Goal: Book appointment/travel/reservation

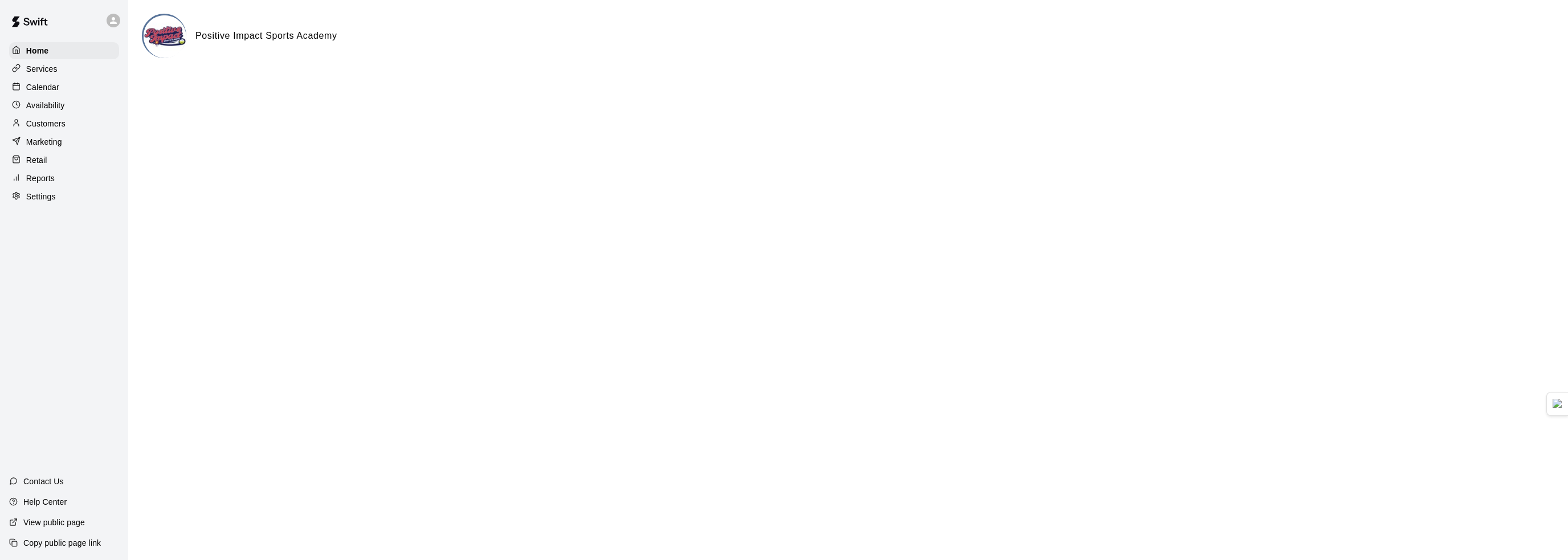
click at [71, 89] on div "Calendar" at bounding box center [64, 87] width 110 height 17
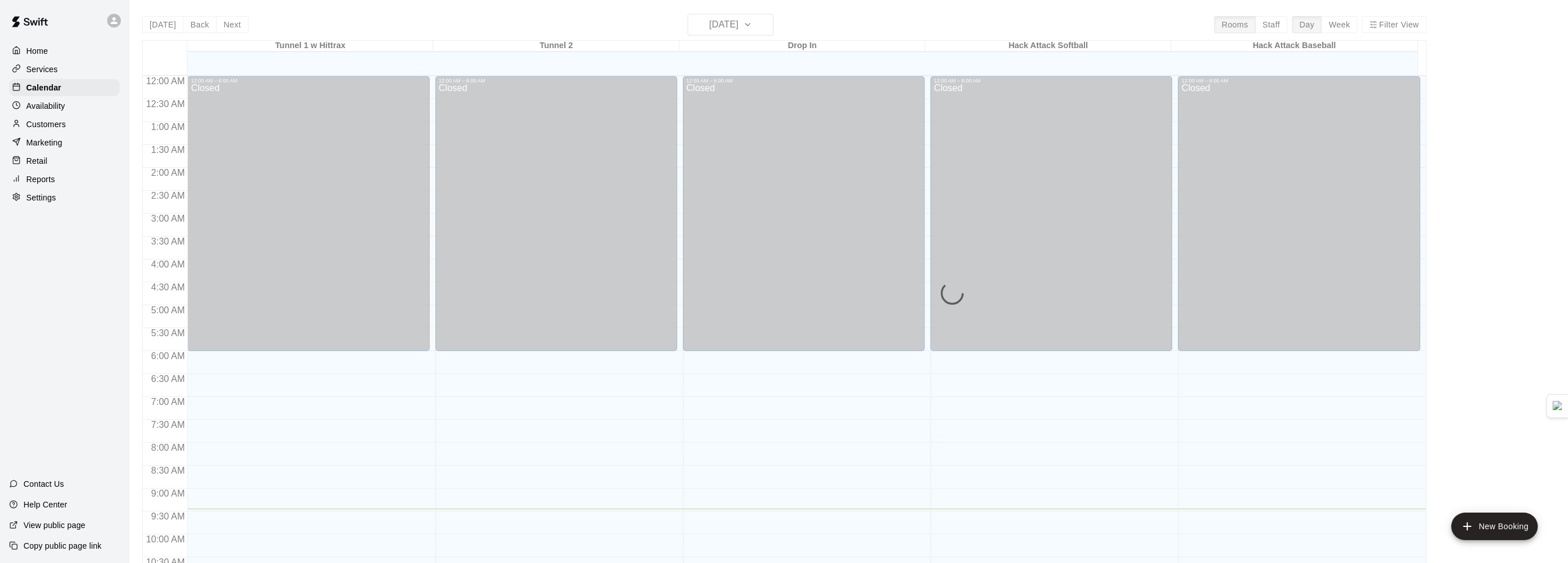
scroll to position [432, 0]
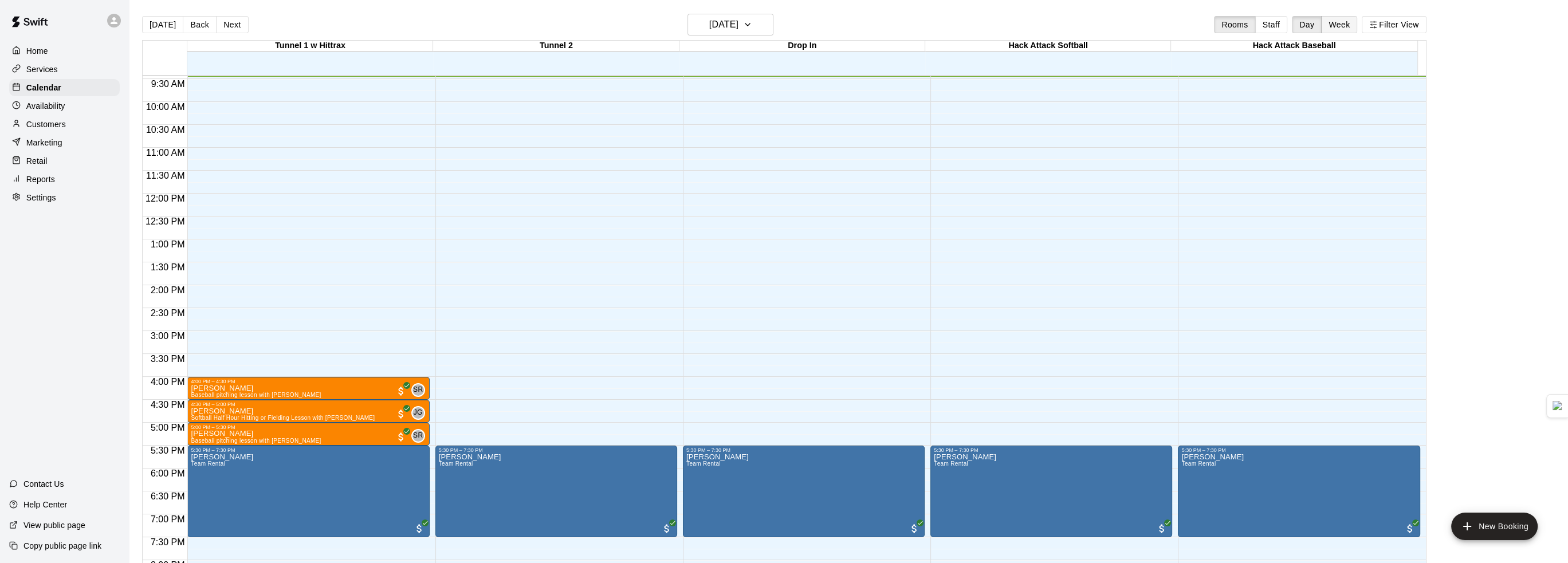
click at [1333, 22] on button "Week" at bounding box center [1340, 25] width 37 height 17
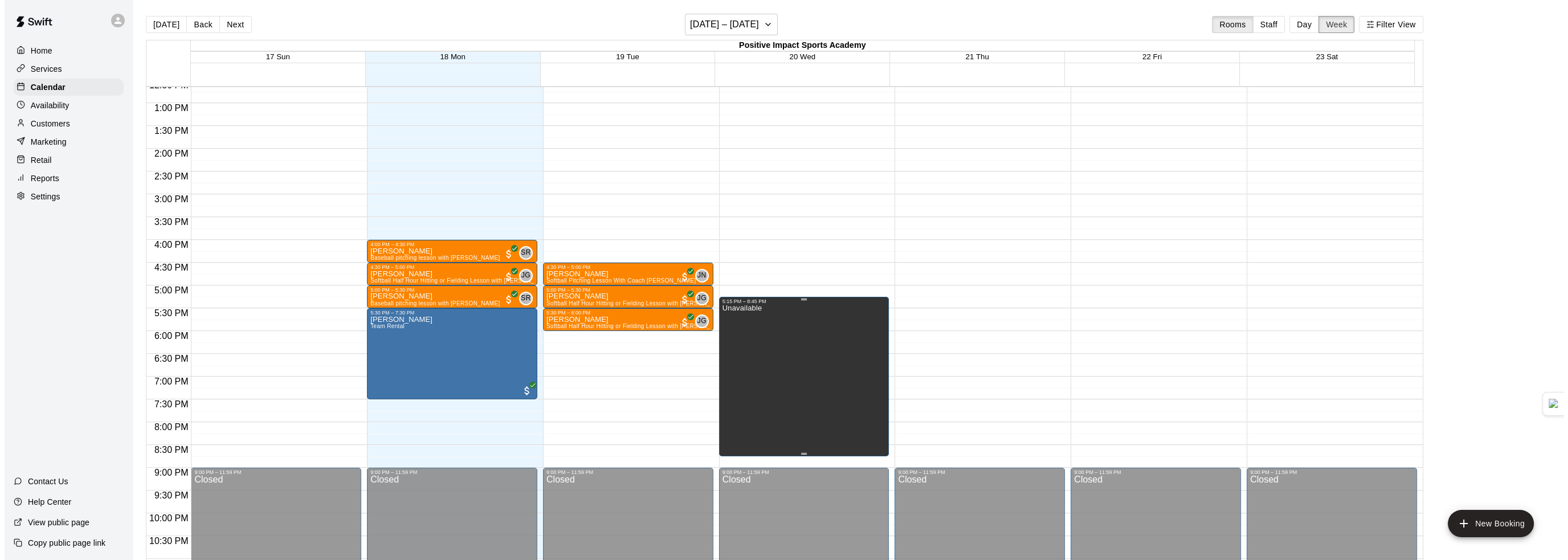
scroll to position [607, 0]
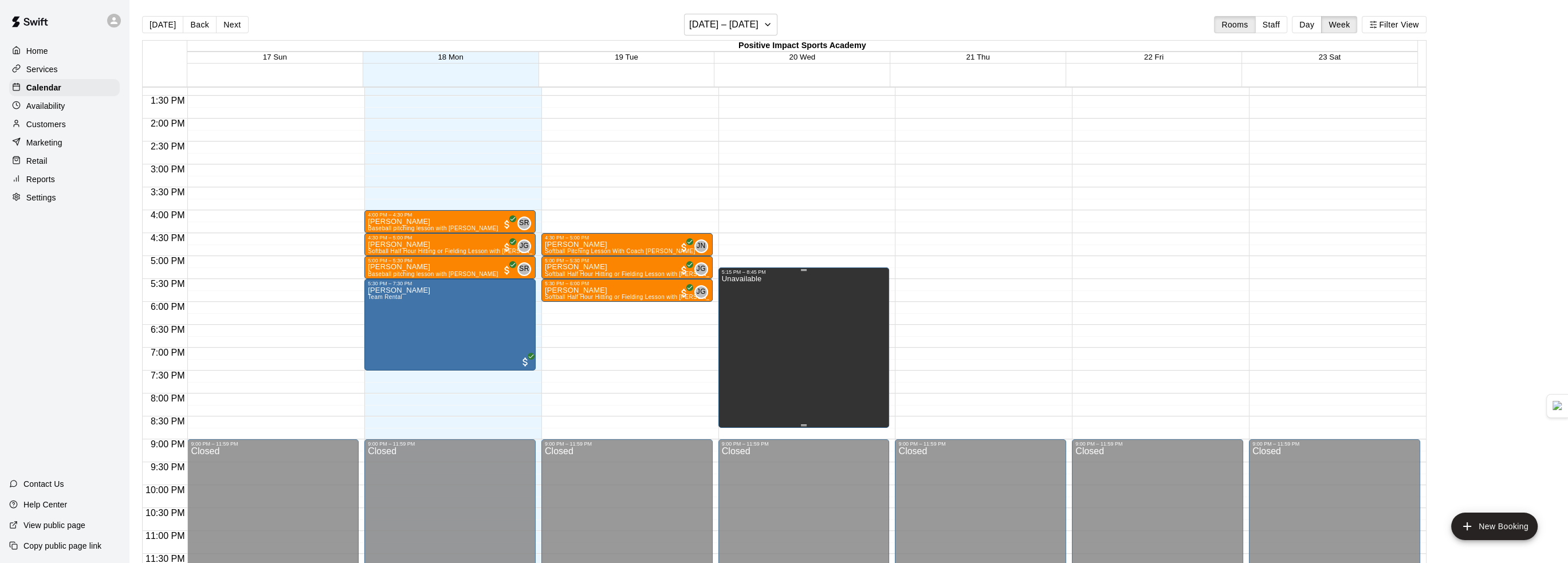
click at [781, 320] on div "Unavailable" at bounding box center [804, 556] width 165 height 563
click at [727, 312] on icon "delete" at bounding box center [731, 314] width 14 height 14
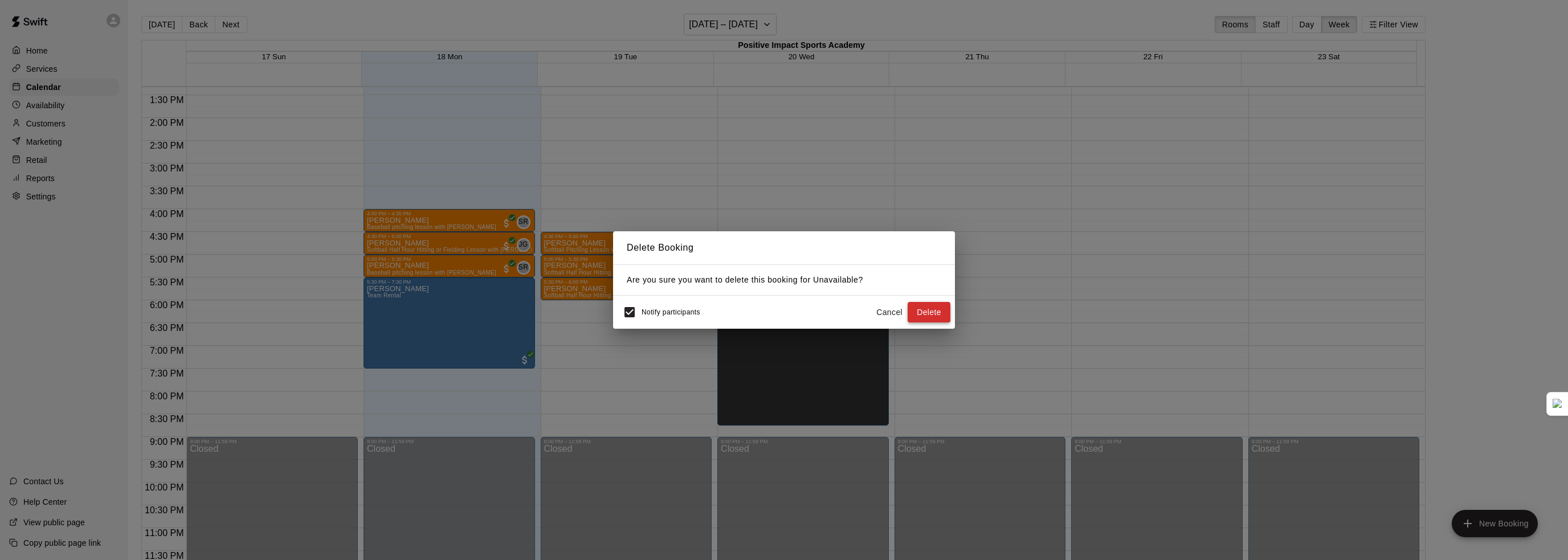
click at [945, 302] on button "Delete" at bounding box center [929, 313] width 43 height 21
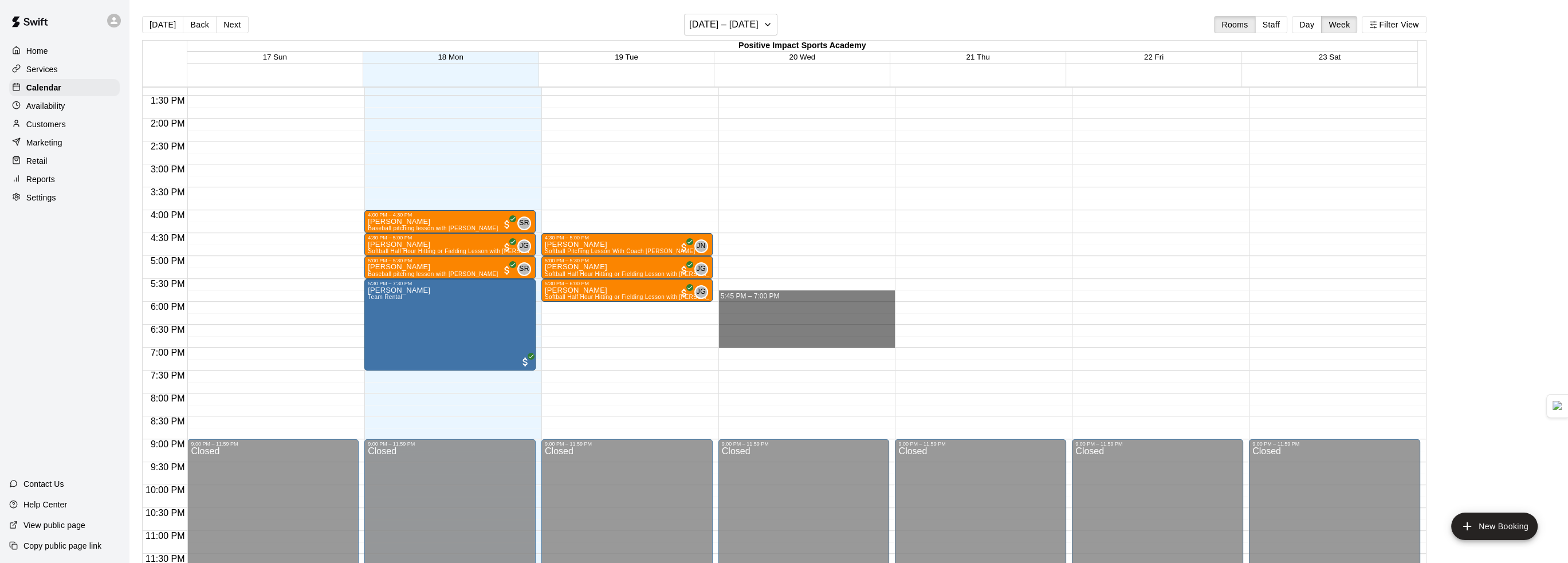
drag, startPoint x: 756, startPoint y: 293, endPoint x: 756, endPoint y: 343, distance: 50.0
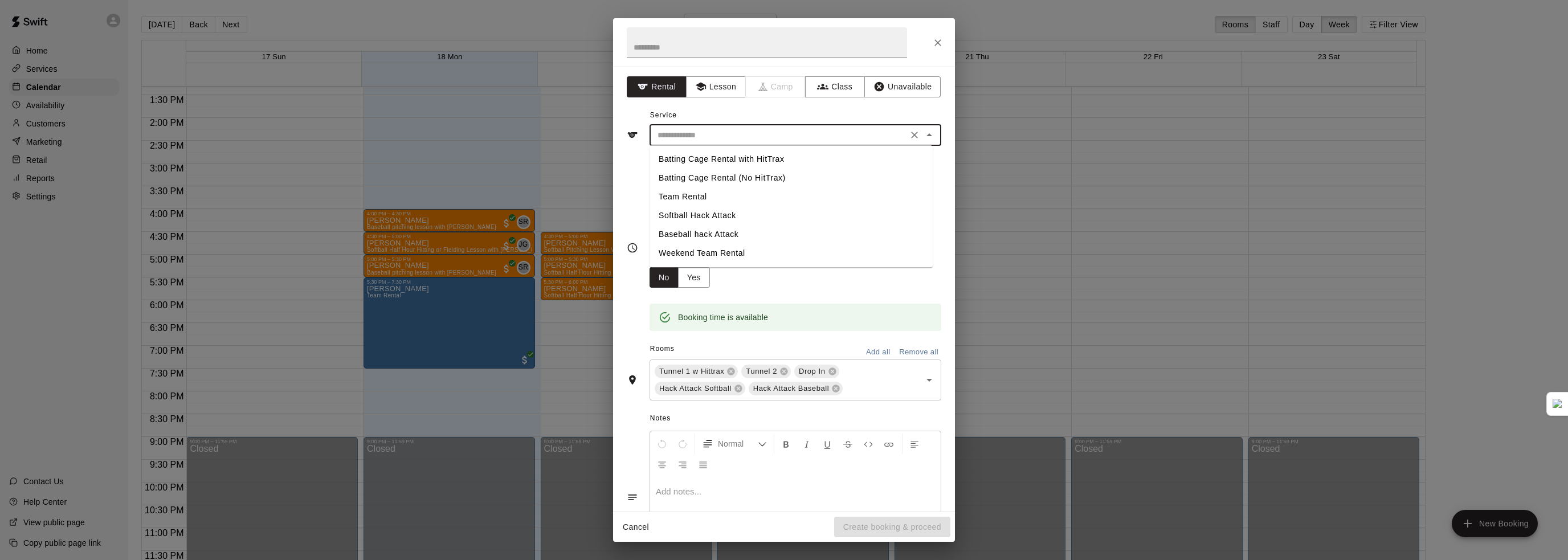
click at [713, 139] on input "text" at bounding box center [779, 135] width 252 height 14
click at [697, 197] on li "Team Rental" at bounding box center [790, 197] width 283 height 19
type input "**********"
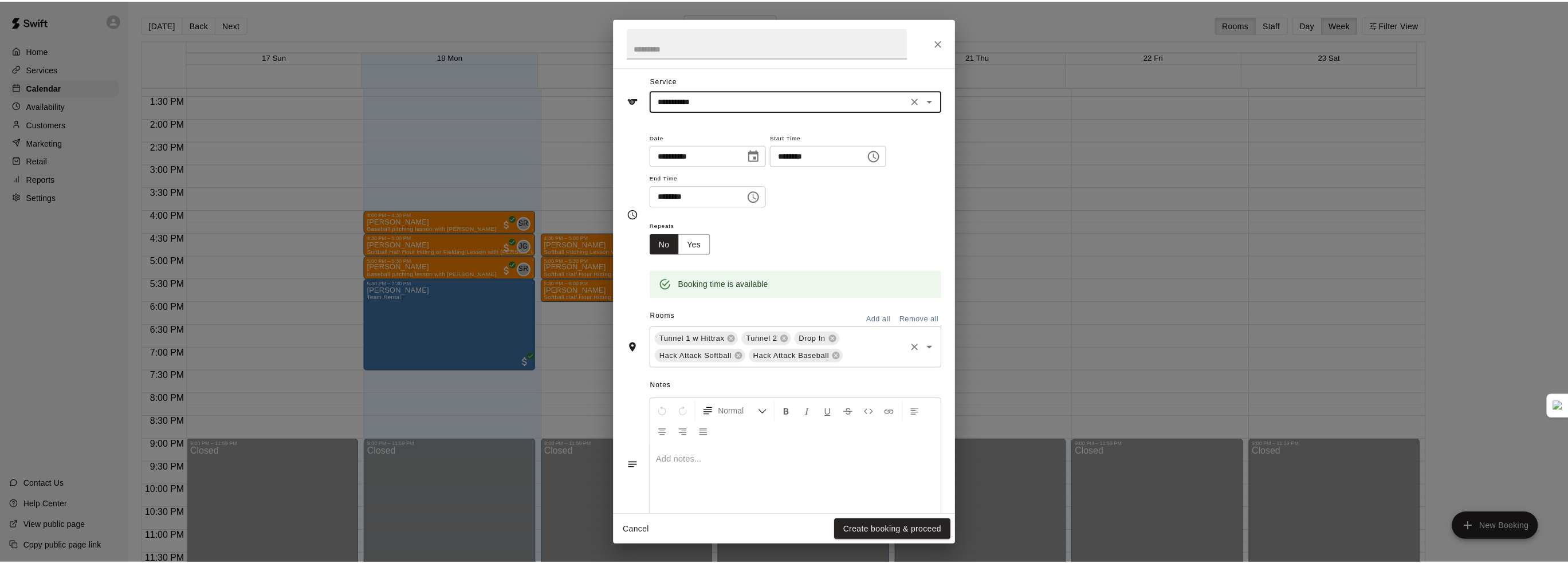
scroll to position [73, 0]
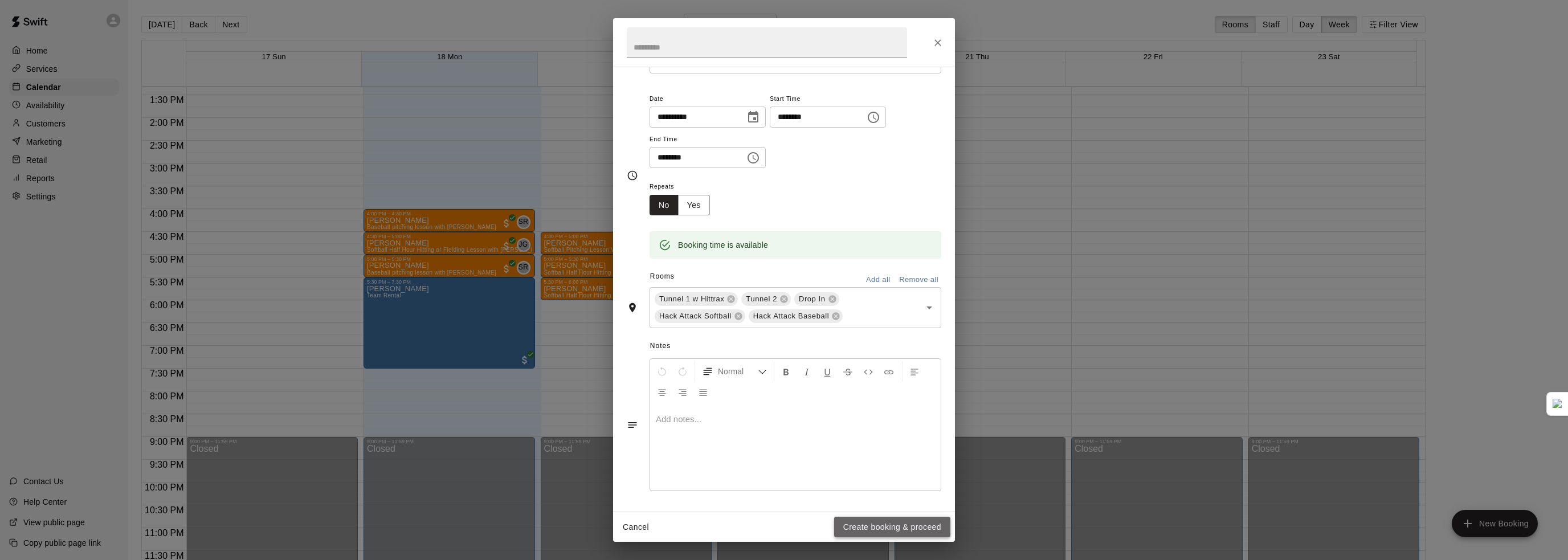
click at [869, 529] on button "Create booking & proceed" at bounding box center [893, 527] width 117 height 21
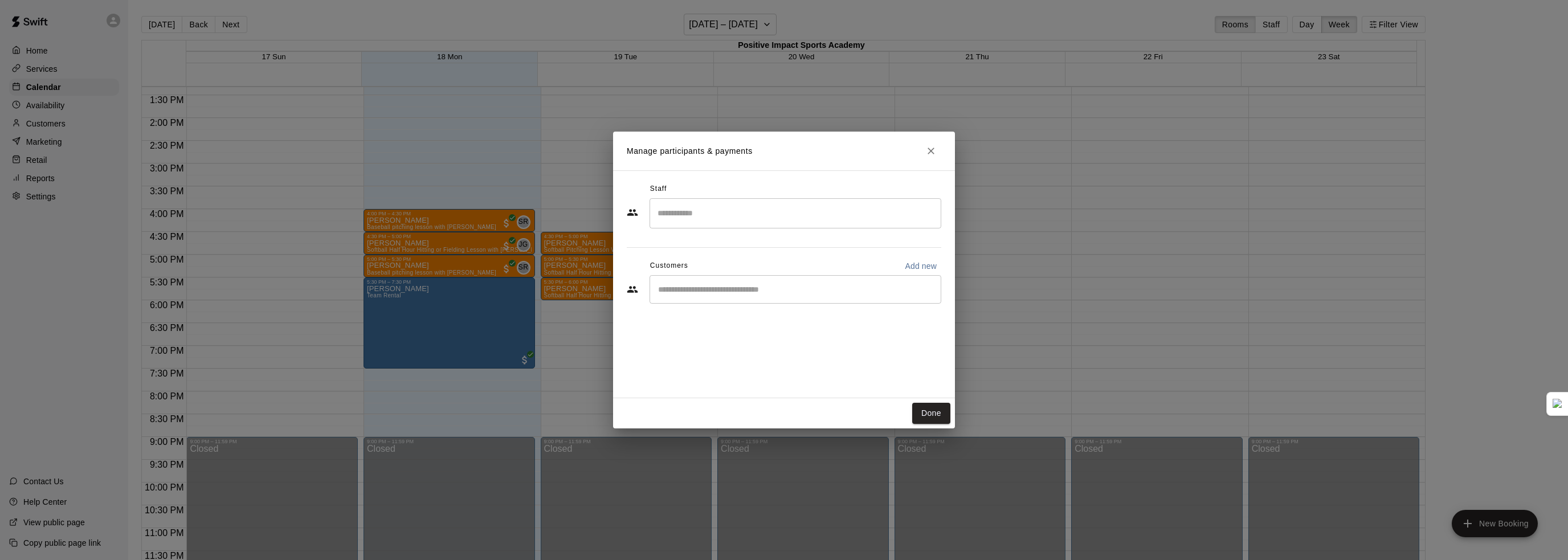
click at [802, 286] on input "Start typing to search customers..." at bounding box center [795, 289] width 281 height 11
type input "****"
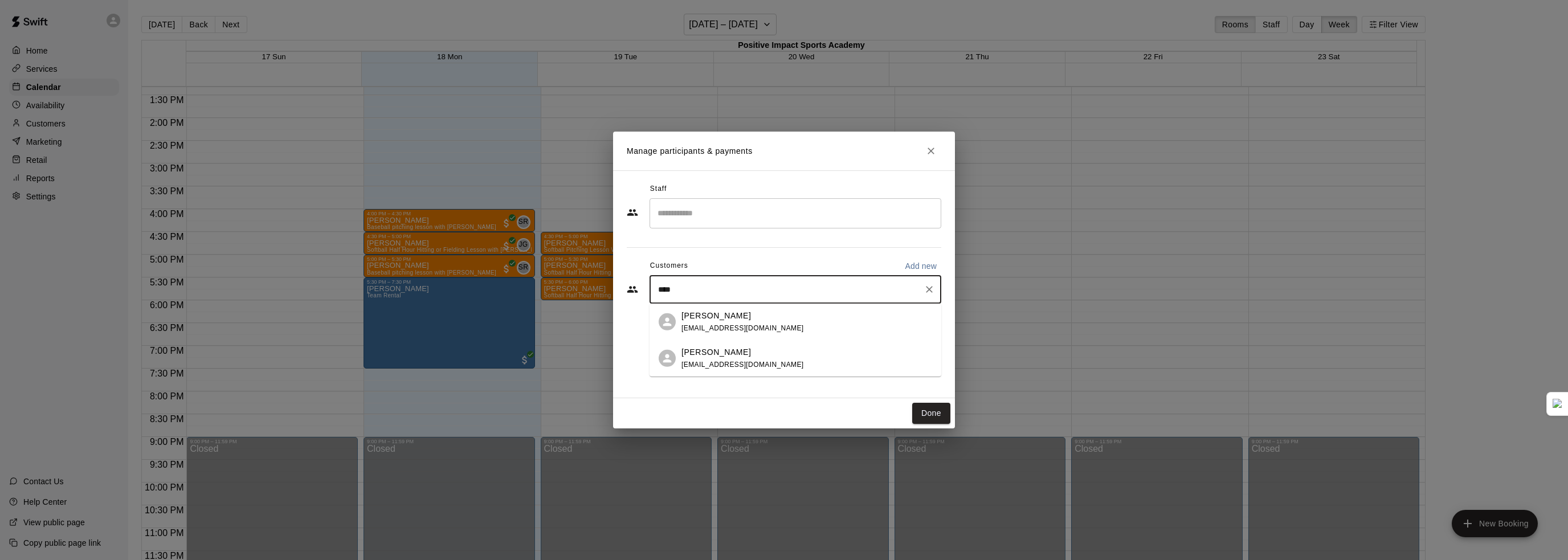
click at [762, 320] on div "[PERSON_NAME]" at bounding box center [742, 315] width 122 height 12
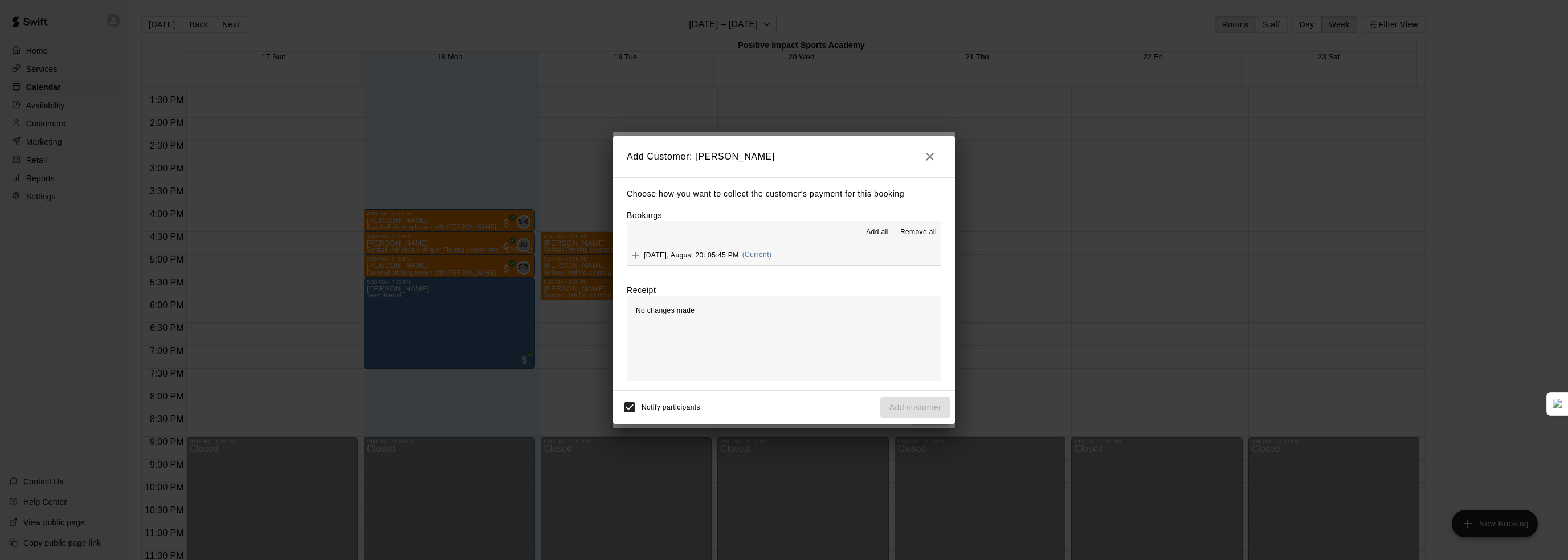
click at [871, 234] on span "Add all" at bounding box center [876, 231] width 23 height 11
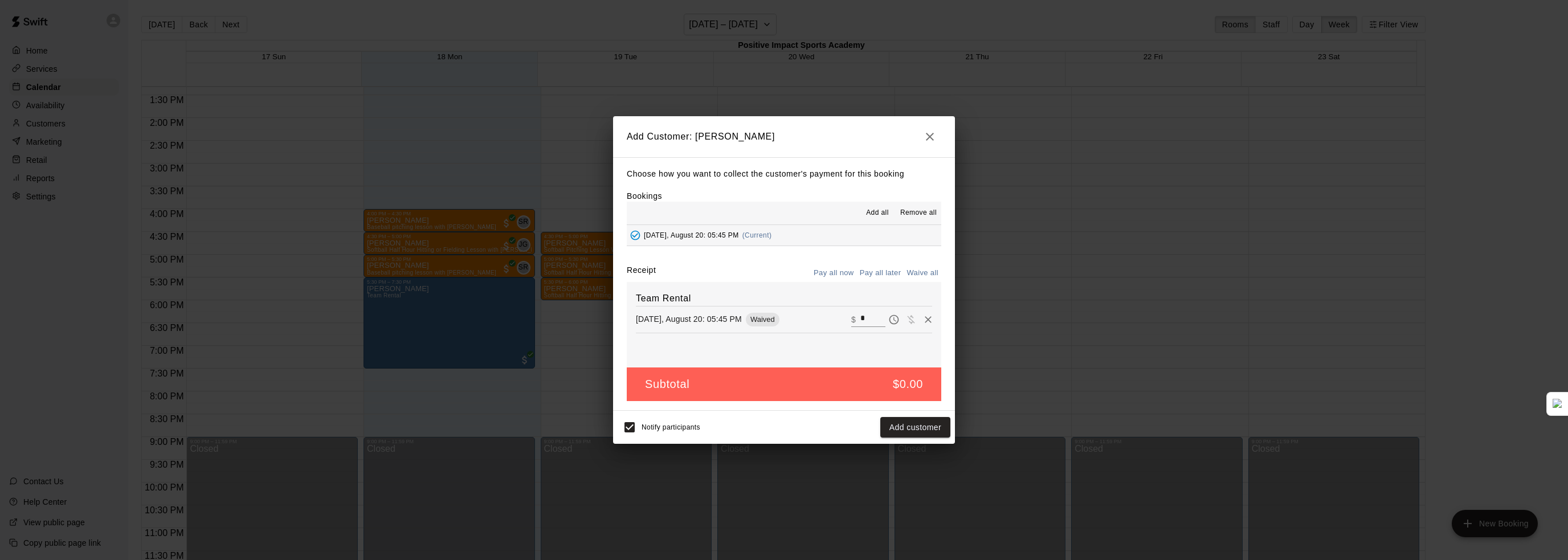
click at [865, 317] on input "*" at bounding box center [873, 320] width 25 height 15
drag, startPoint x: 865, startPoint y: 320, endPoint x: 811, endPoint y: 307, distance: 55.5
click at [813, 307] on div "Team Rental [DATE], August 20: 05:45 PM Waived ​ $ *" at bounding box center [784, 324] width 314 height 85
type input "*****"
click at [930, 427] on button "Checkout" at bounding box center [923, 427] width 53 height 21
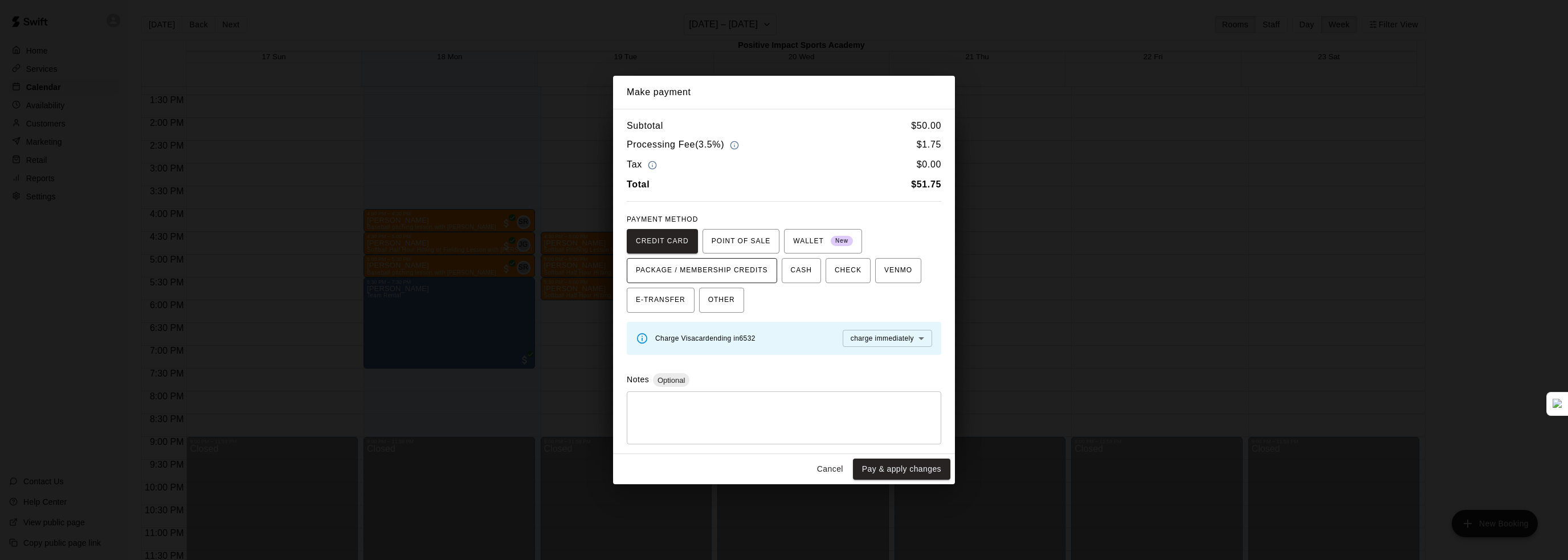
click at [737, 275] on span "PACKAGE / MEMBERSHIP CREDITS" at bounding box center [702, 271] width 133 height 19
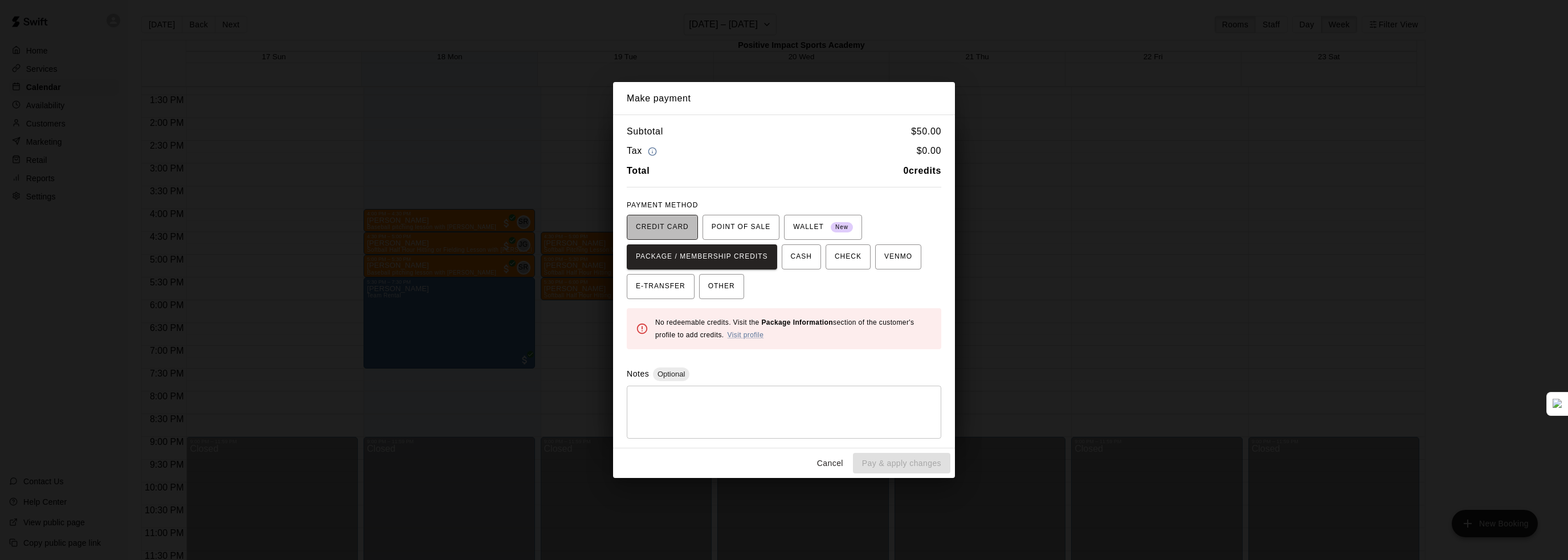
click at [663, 221] on span "CREDIT CARD" at bounding box center [662, 227] width 53 height 19
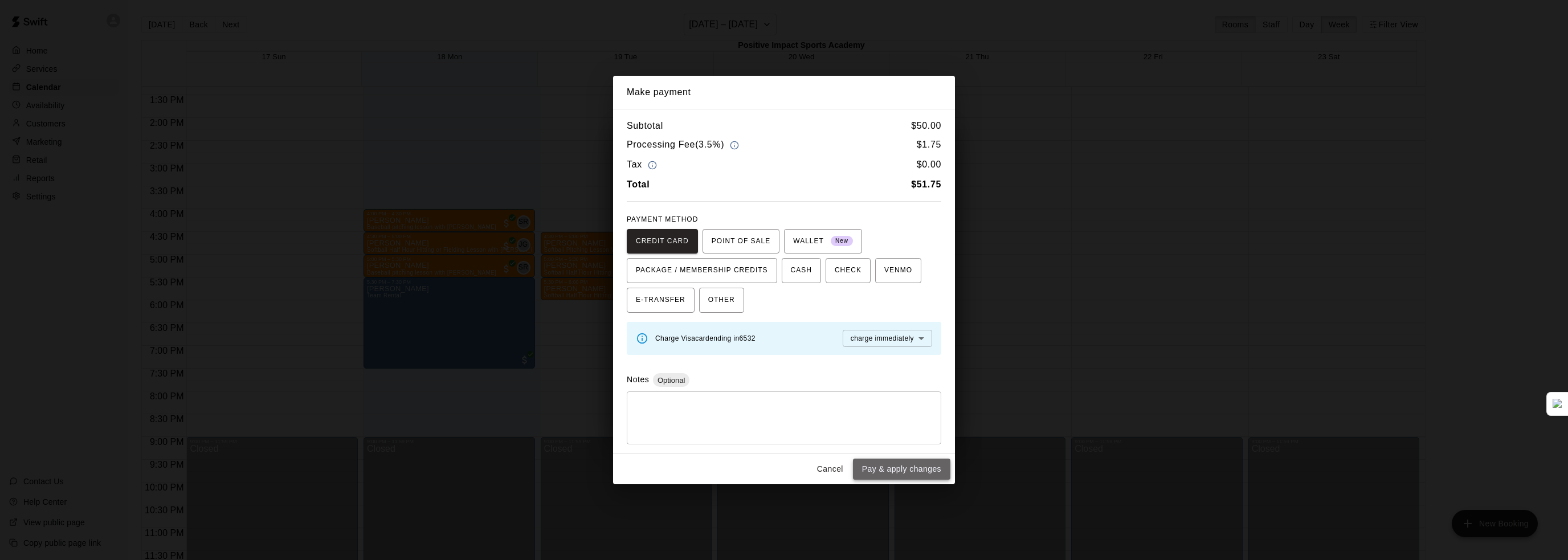
click at [891, 472] on button "Pay & apply changes" at bounding box center [901, 469] width 97 height 21
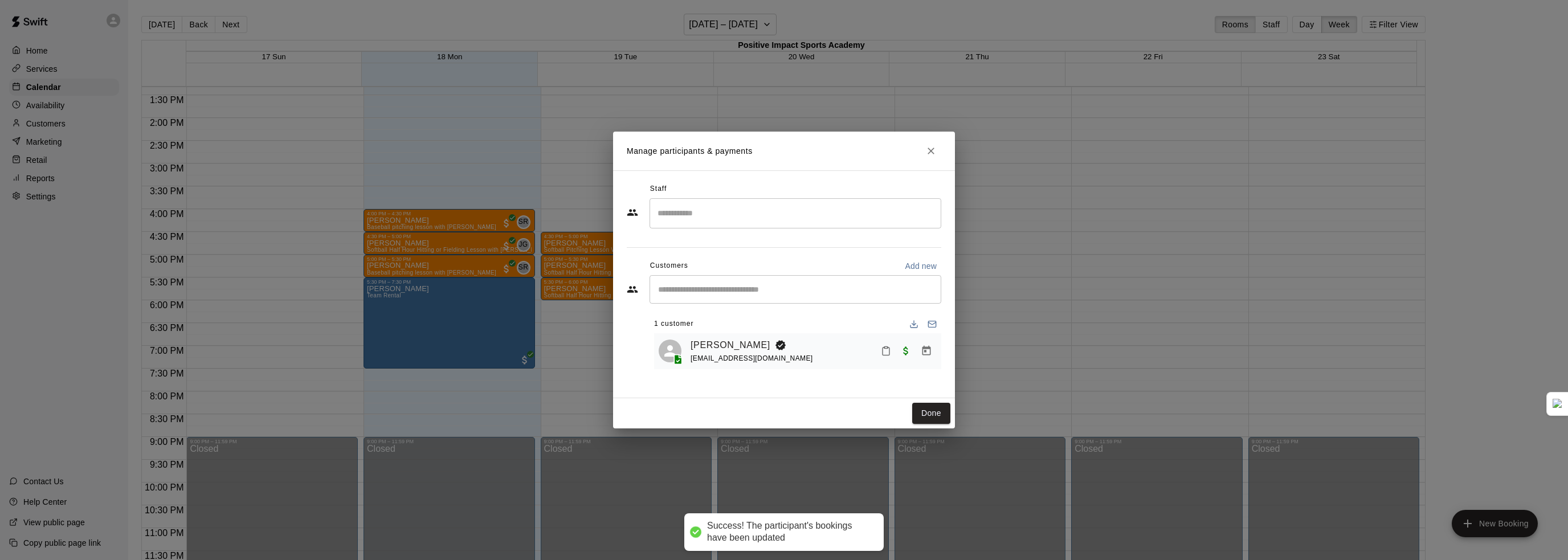
click at [918, 419] on button "Done" at bounding box center [930, 413] width 38 height 21
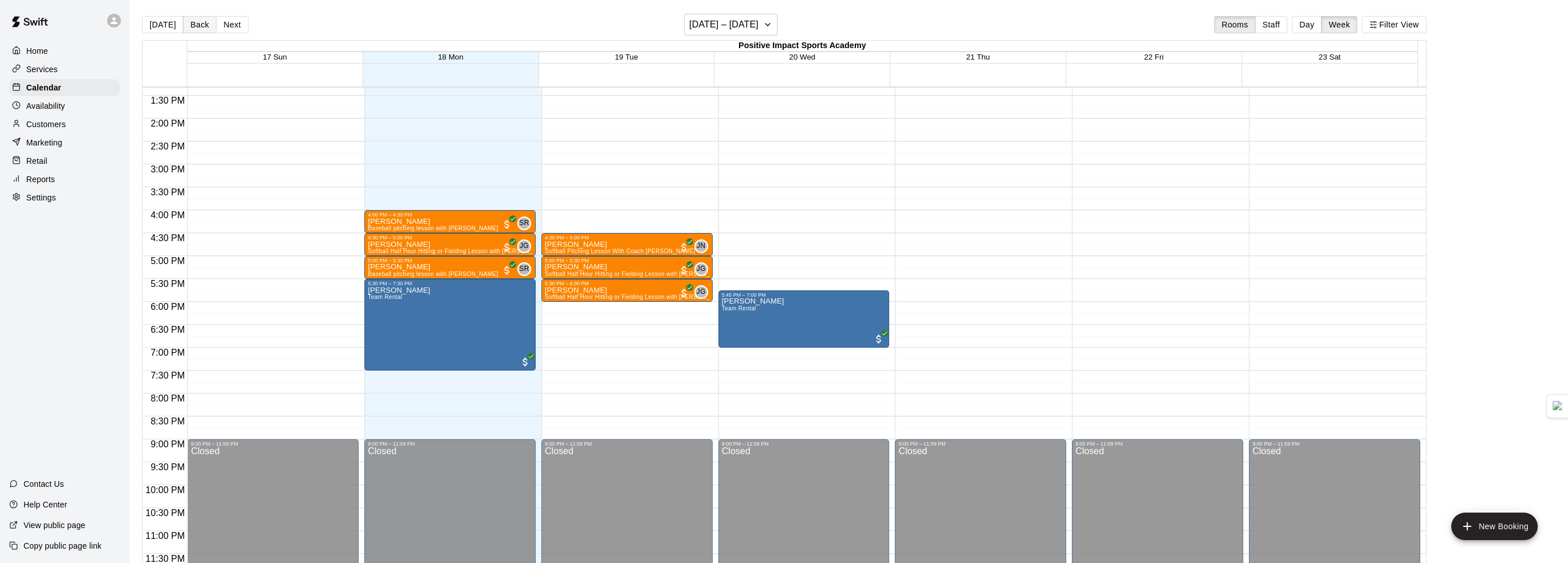
click at [201, 24] on button "Back" at bounding box center [200, 25] width 34 height 17
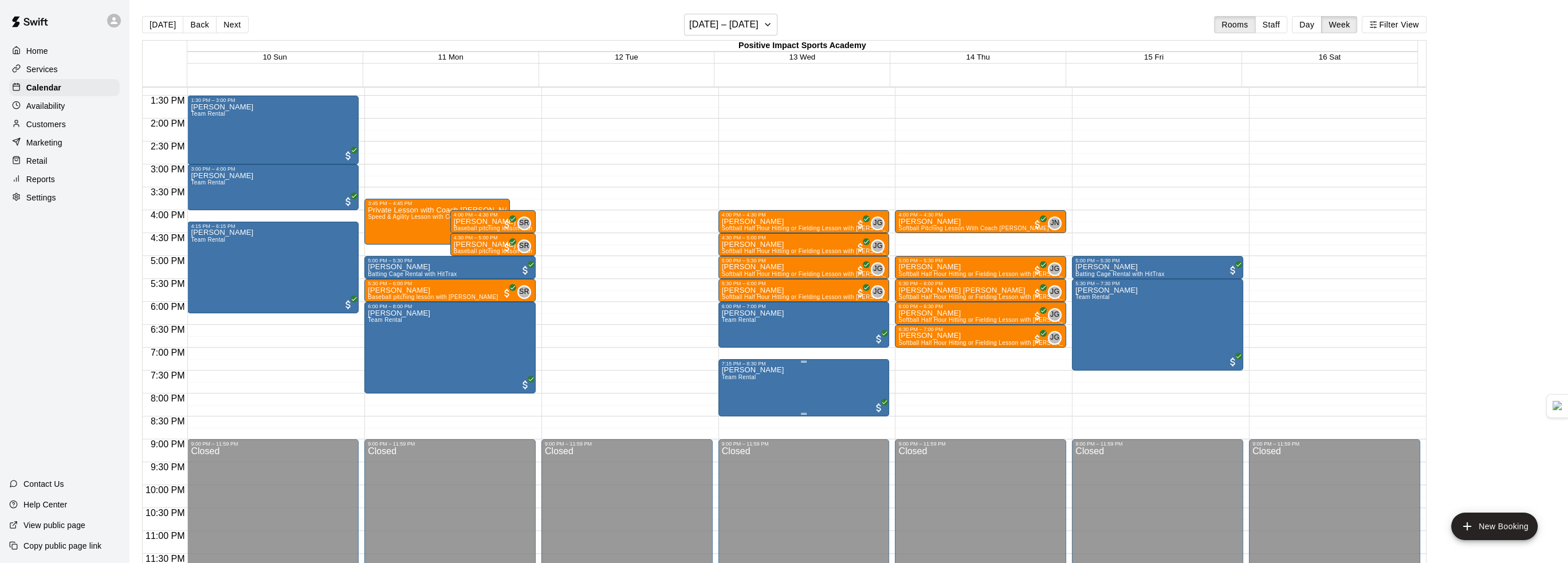
click at [722, 378] on button "edit" at bounding box center [731, 378] width 23 height 23
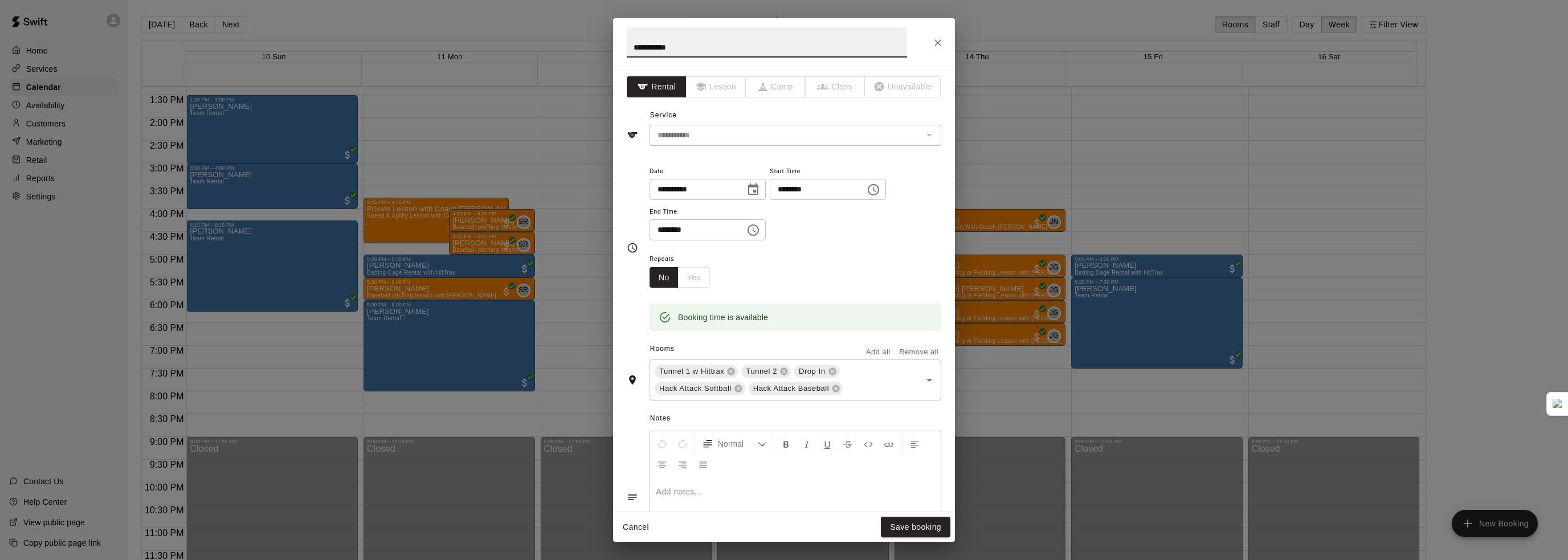
click at [758, 190] on icon "Choose date, selected date is Aug 13, 2025" at bounding box center [753, 188] width 10 height 11
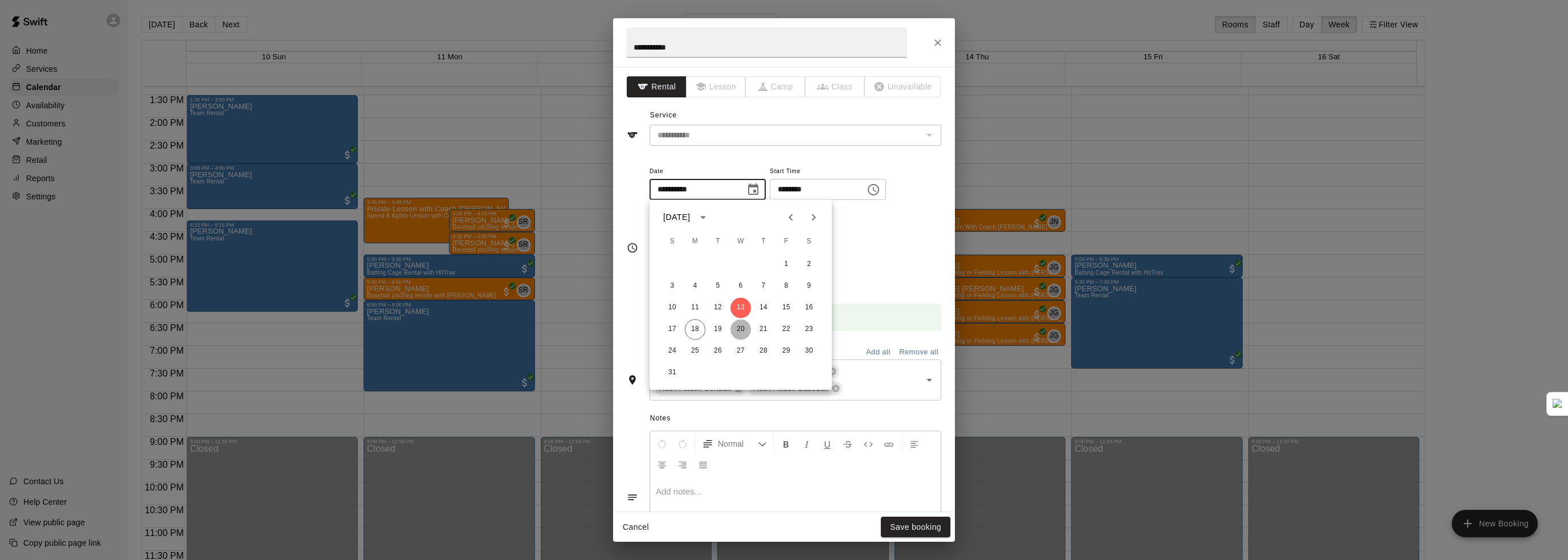
click at [740, 326] on button "20" at bounding box center [741, 329] width 20 height 20
type input "**********"
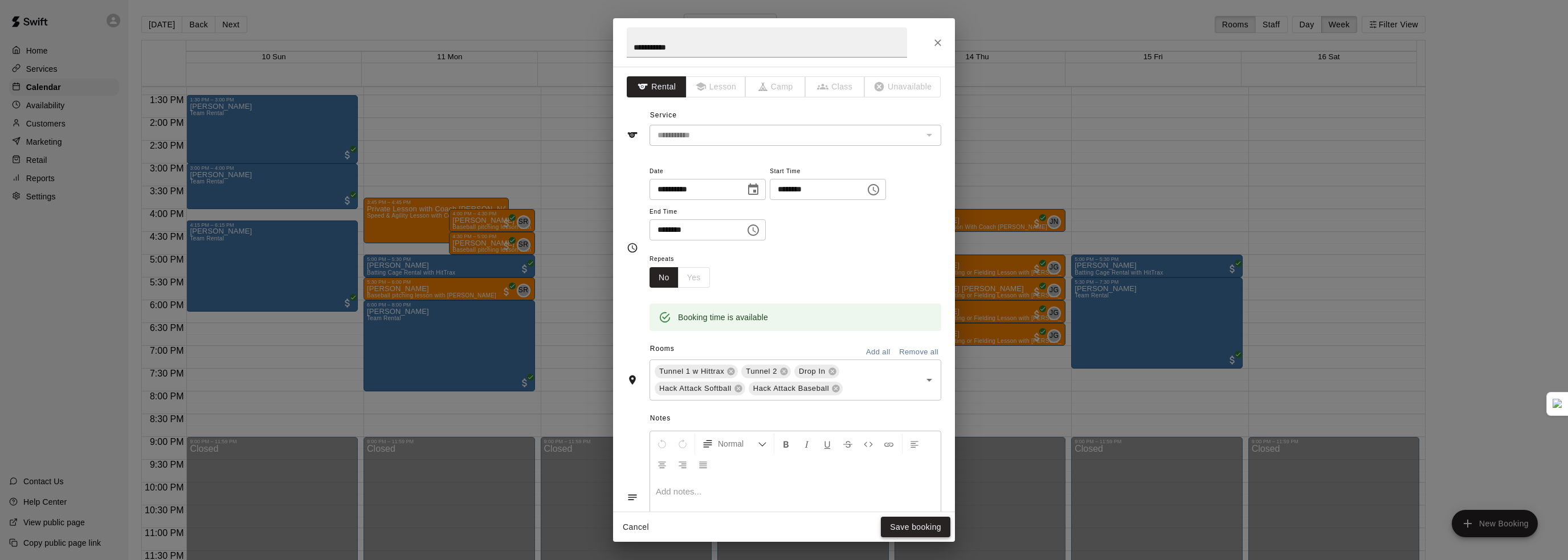
click at [903, 522] on button "Save booking" at bounding box center [915, 527] width 69 height 21
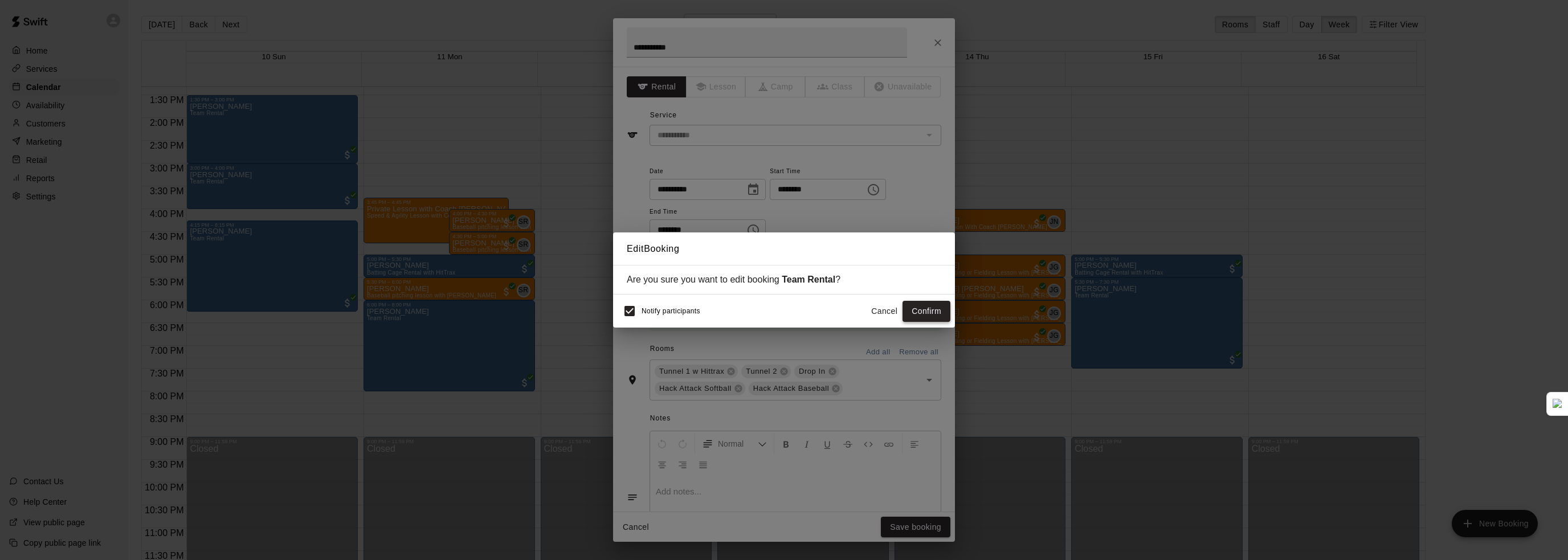
click at [934, 310] on button "Confirm" at bounding box center [926, 311] width 48 height 21
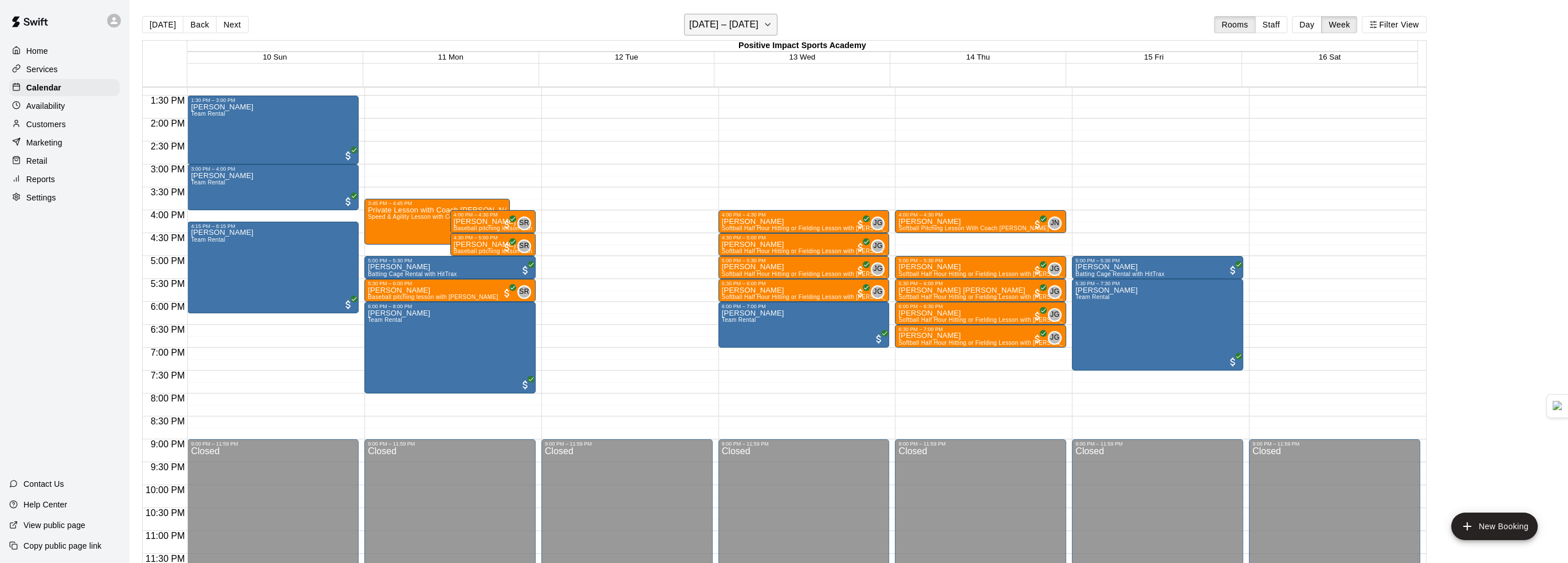
click at [764, 25] on icon "button" at bounding box center [768, 25] width 9 height 14
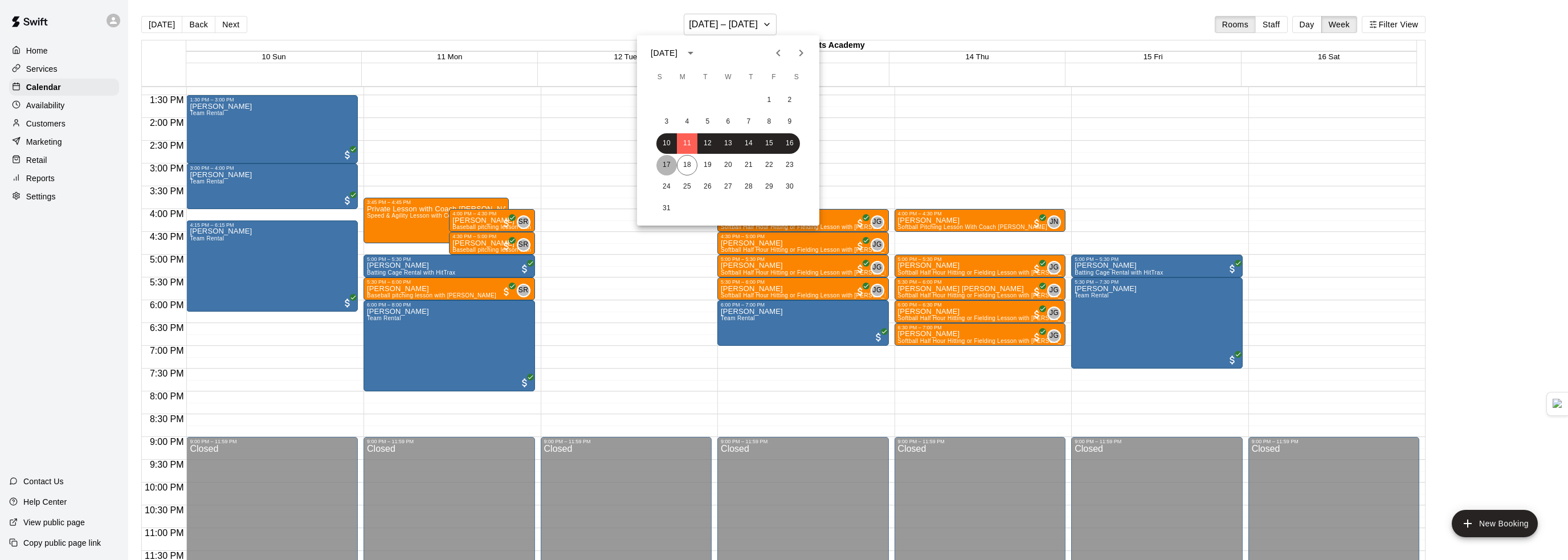
click at [663, 171] on button "17" at bounding box center [666, 165] width 20 height 20
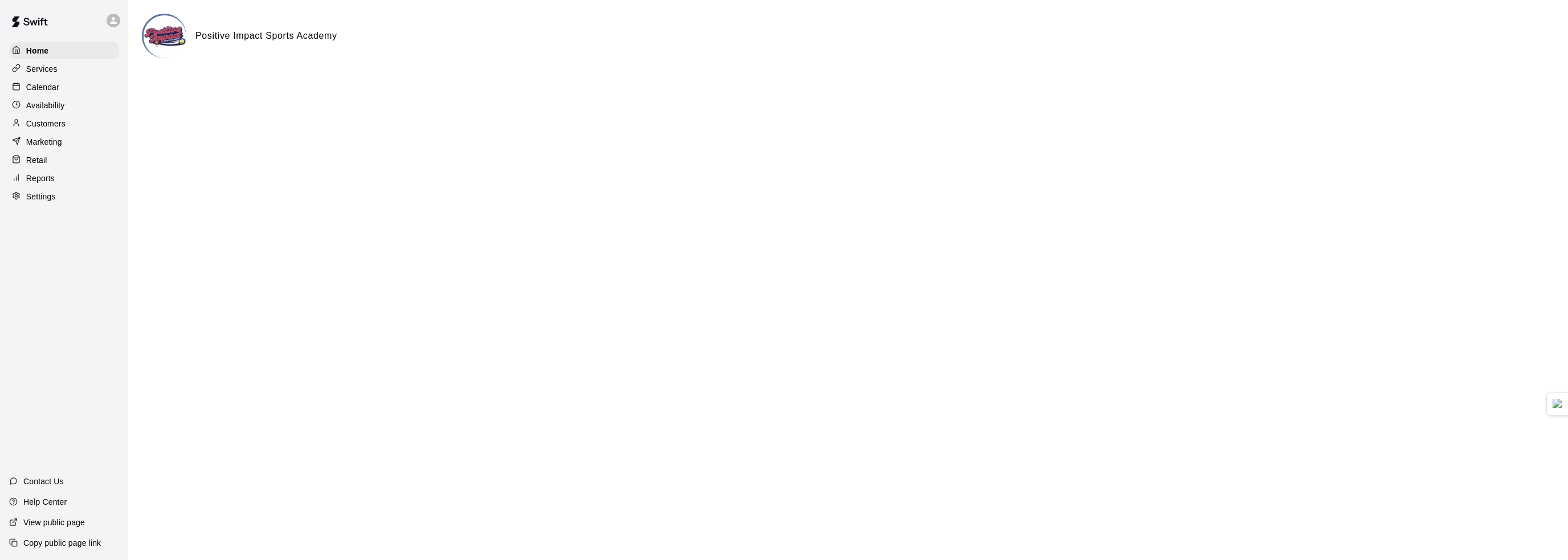
click at [61, 121] on div "Customers" at bounding box center [64, 123] width 110 height 17
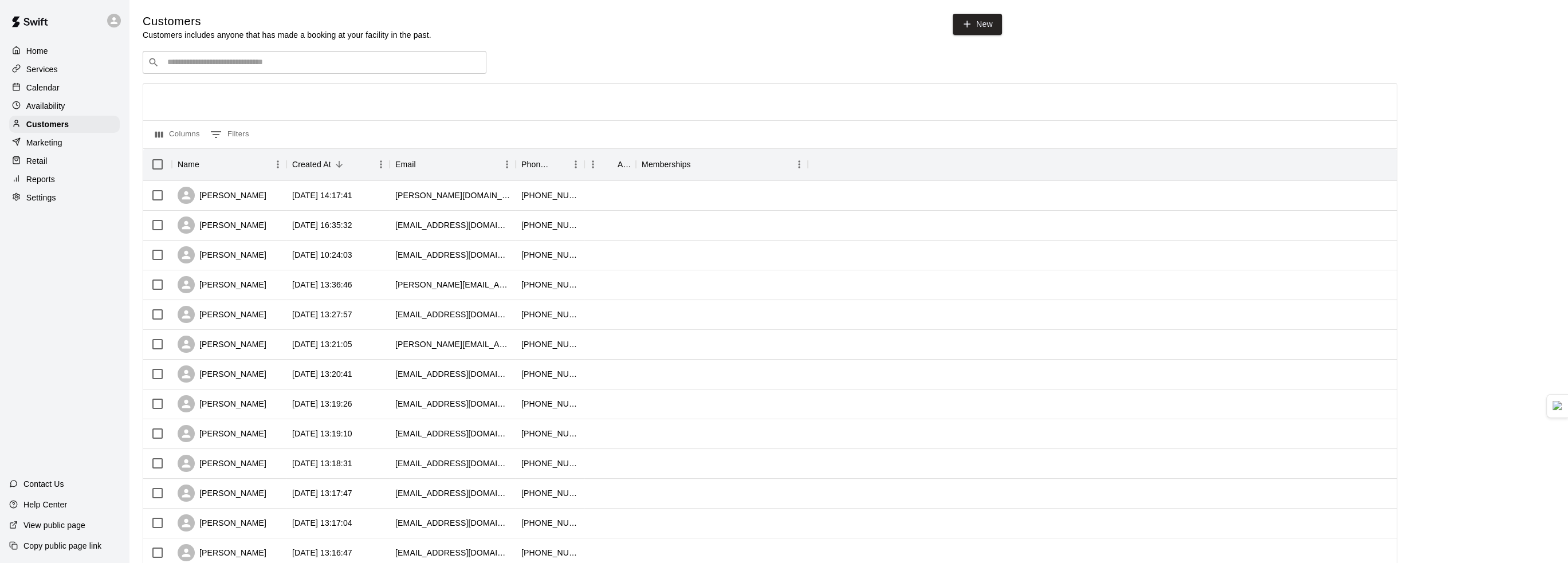
click at [76, 83] on div "Calendar" at bounding box center [65, 87] width 110 height 17
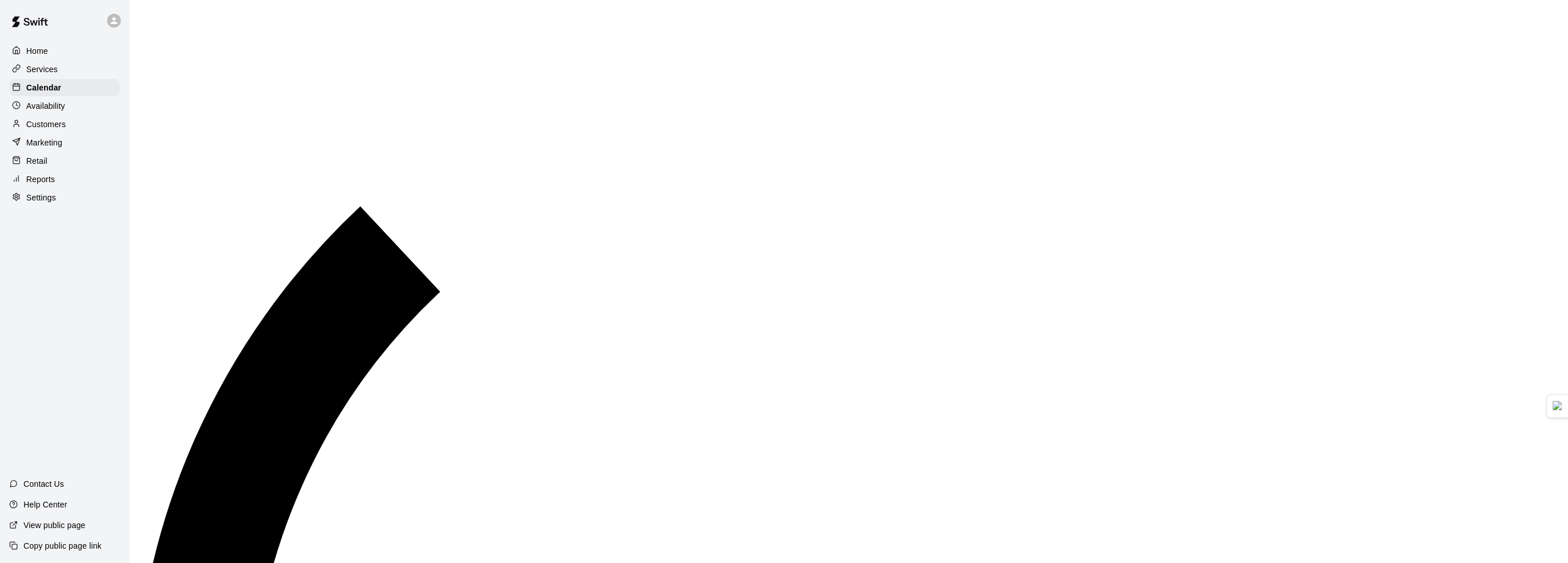
scroll to position [452, 0]
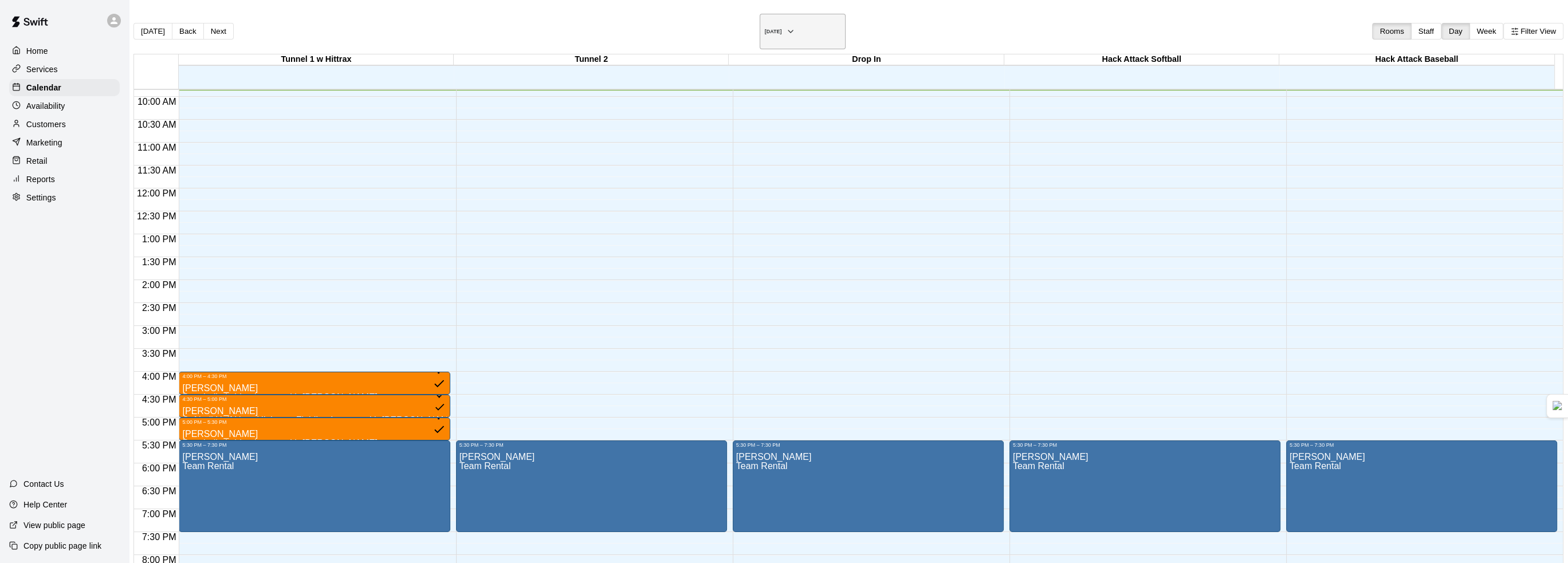
click at [765, 29] on h6 "[DATE]" at bounding box center [774, 31] width 17 height 6
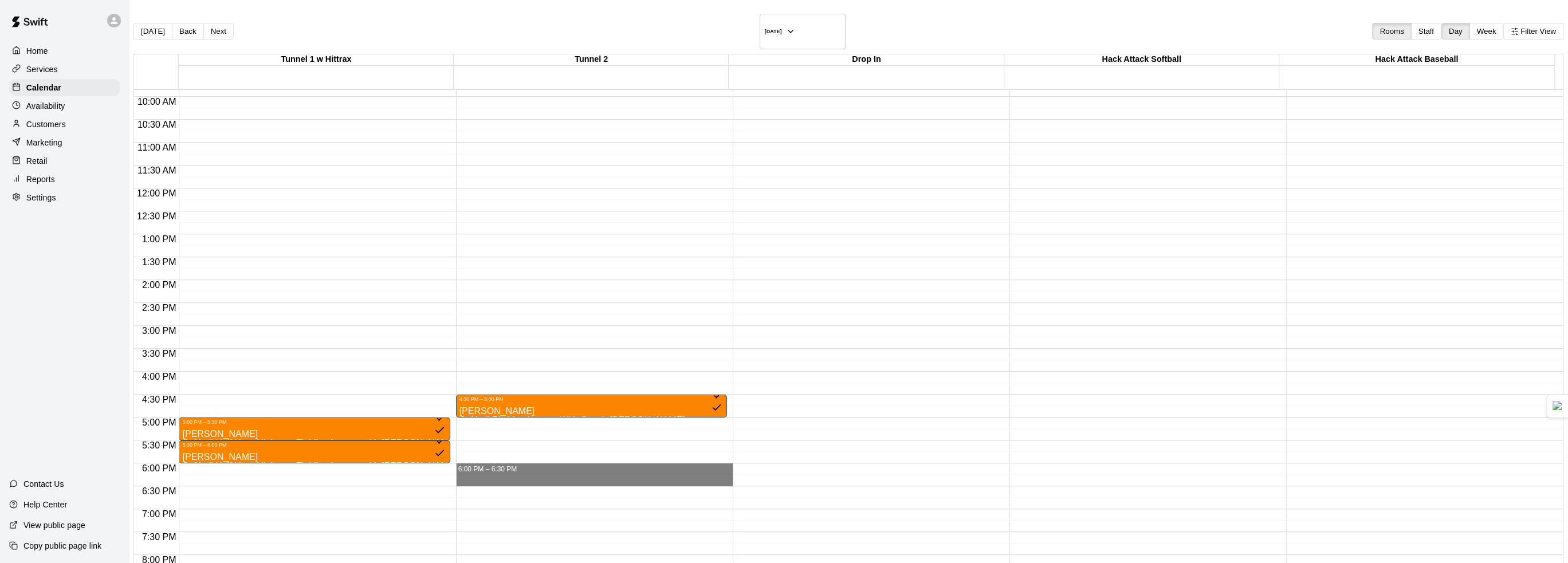
drag, startPoint x: 447, startPoint y: 454, endPoint x: 462, endPoint y: 468, distance: 20.5
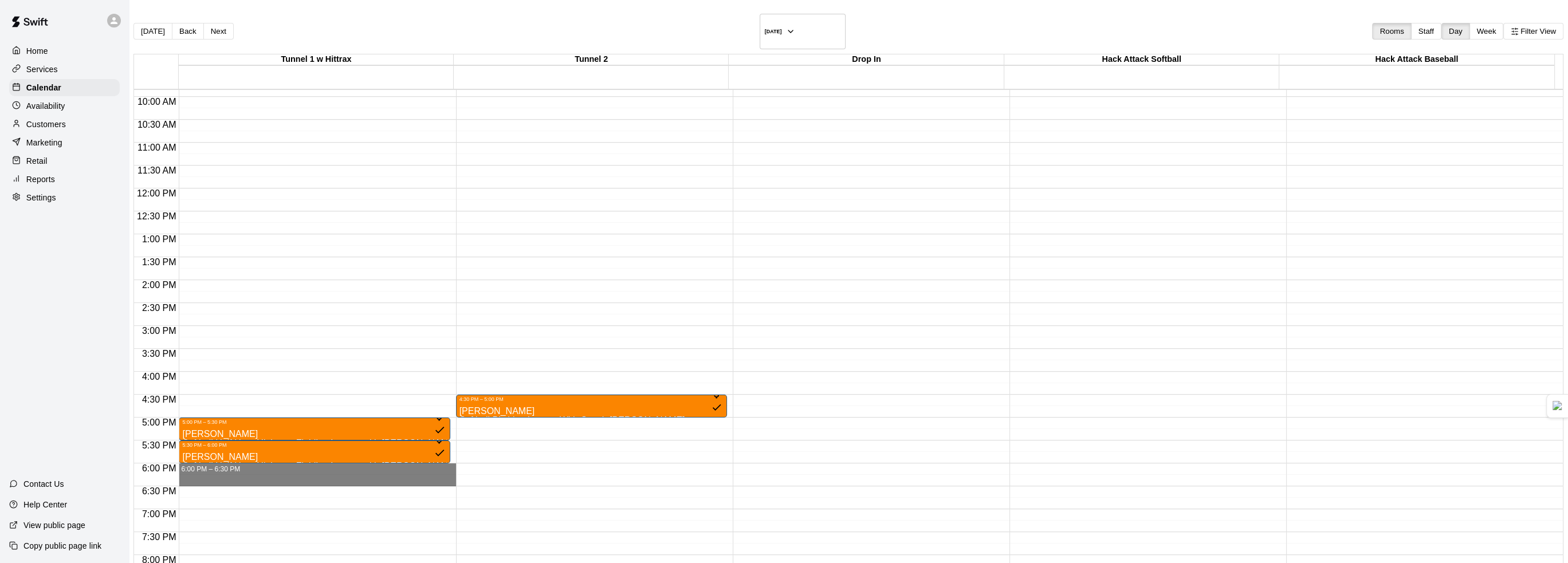
drag, startPoint x: 266, startPoint y: 454, endPoint x: 265, endPoint y: 466, distance: 12.0
